Goal: Navigation & Orientation: Find specific page/section

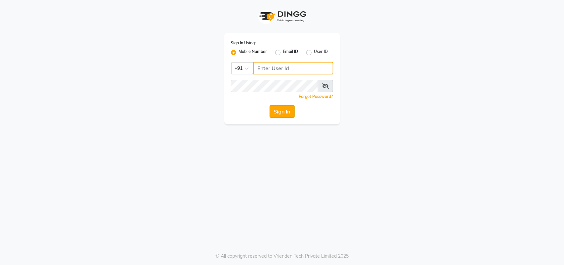
type input "9619367097"
click at [289, 110] on button "Sign In" at bounding box center [282, 111] width 25 height 13
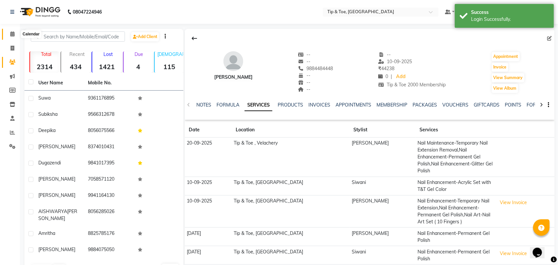
click at [12, 34] on icon at bounding box center [12, 33] width 4 height 5
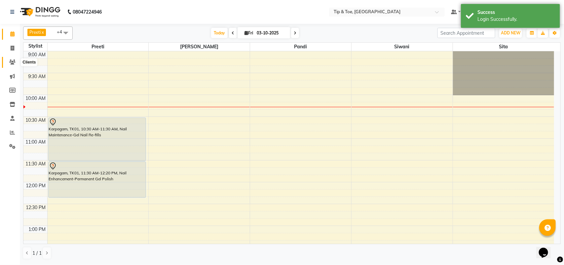
click at [12, 63] on icon at bounding box center [12, 62] width 6 height 5
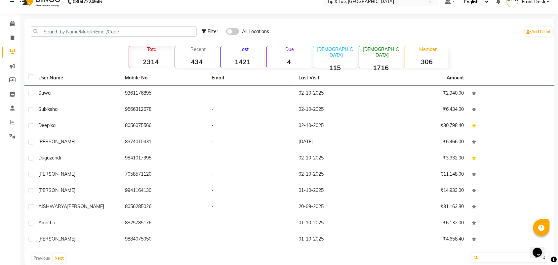
scroll to position [21, 0]
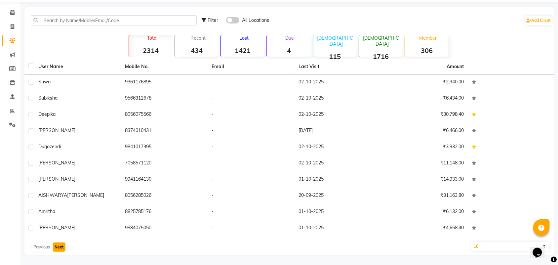
click at [60, 247] on button "Next" at bounding box center [59, 246] width 13 height 9
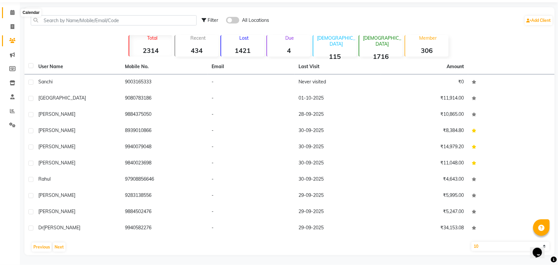
click at [10, 12] on icon at bounding box center [12, 12] width 4 height 5
